Goal: Information Seeking & Learning: Learn about a topic

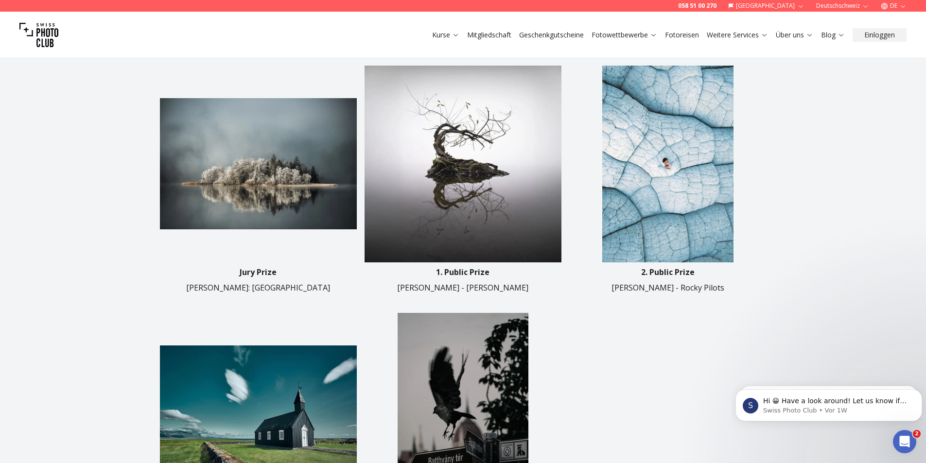
scroll to position [340, 0]
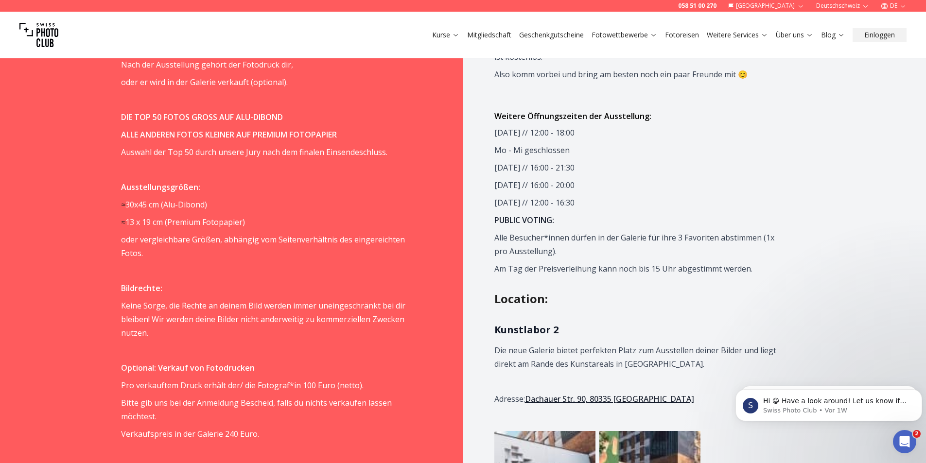
scroll to position [1021, 0]
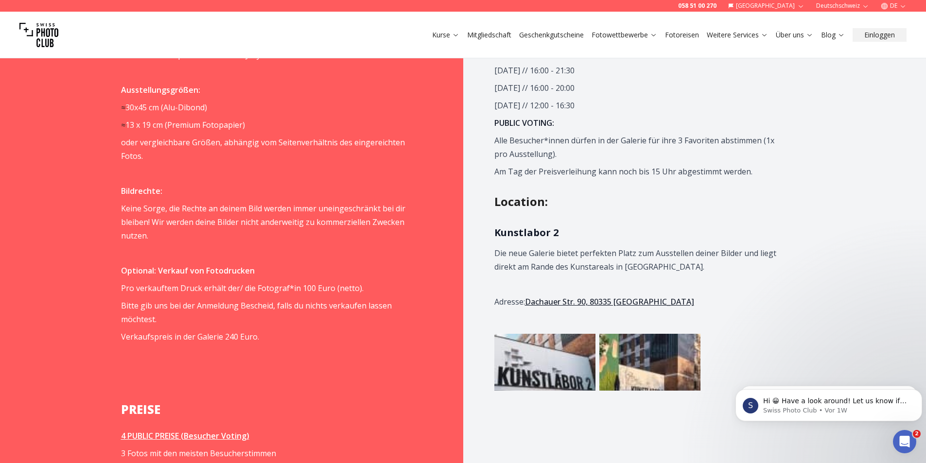
click at [539, 235] on strong "Kunstlabor 2" at bounding box center [527, 232] width 64 height 13
copy strong "Kunstlabor 2"
click at [676, 199] on h2 "Location :" at bounding box center [650, 202] width 311 height 16
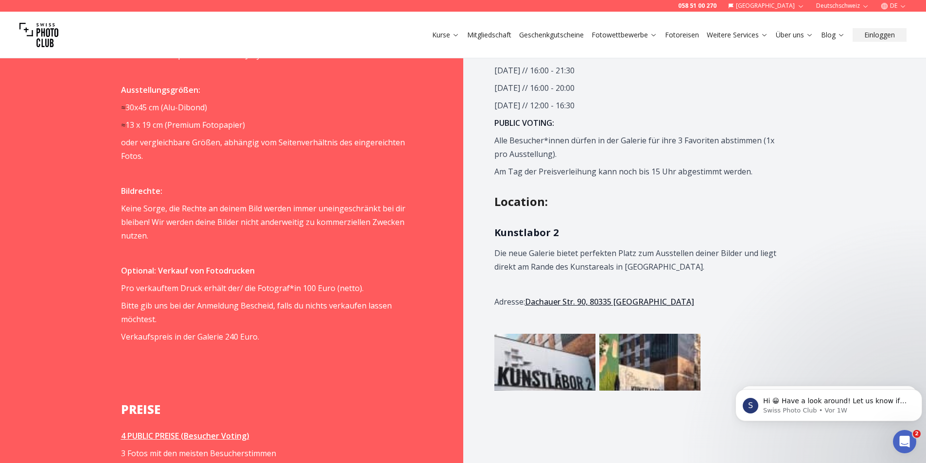
click at [532, 231] on strong "Kunstlabor 2" at bounding box center [527, 232] width 64 height 13
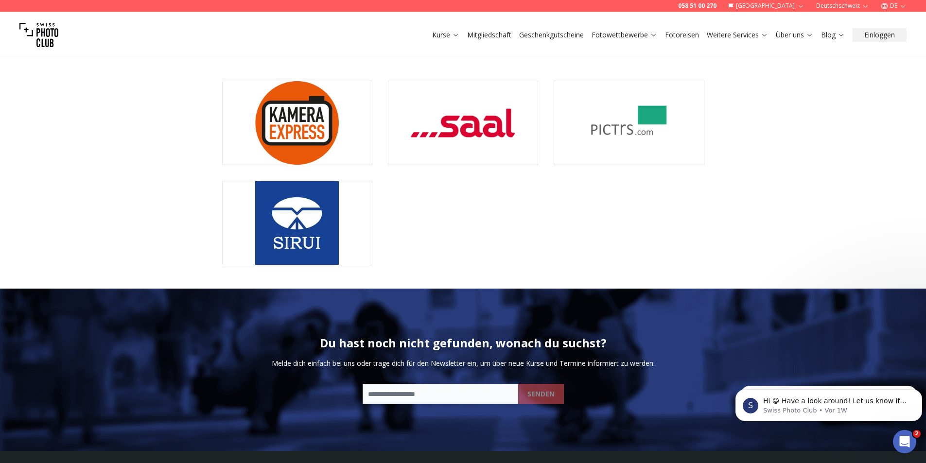
scroll to position [1733, 0]
